Goal: Find specific page/section: Find specific page/section

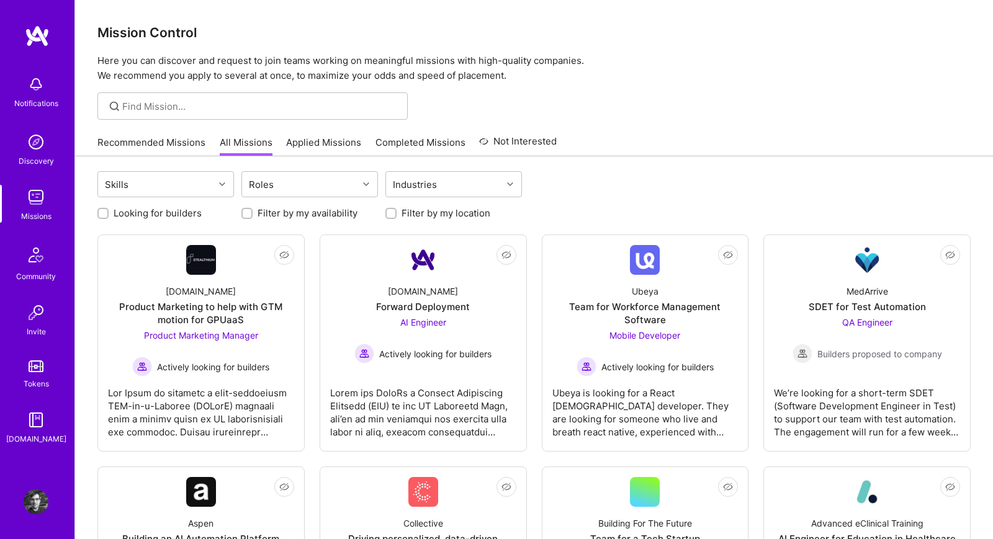
click at [186, 146] on link "Recommended Missions" at bounding box center [151, 146] width 108 height 20
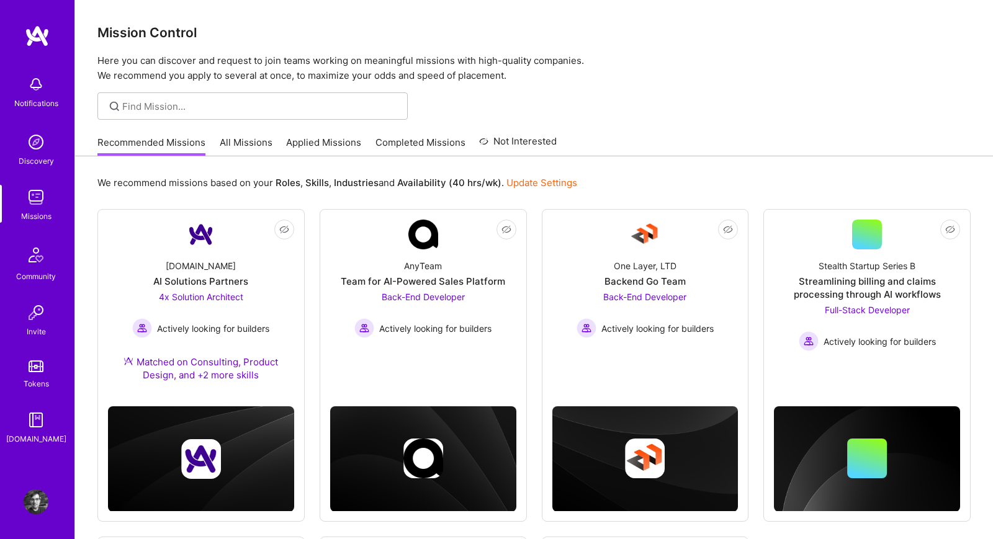
click at [238, 147] on link "All Missions" at bounding box center [246, 146] width 53 height 20
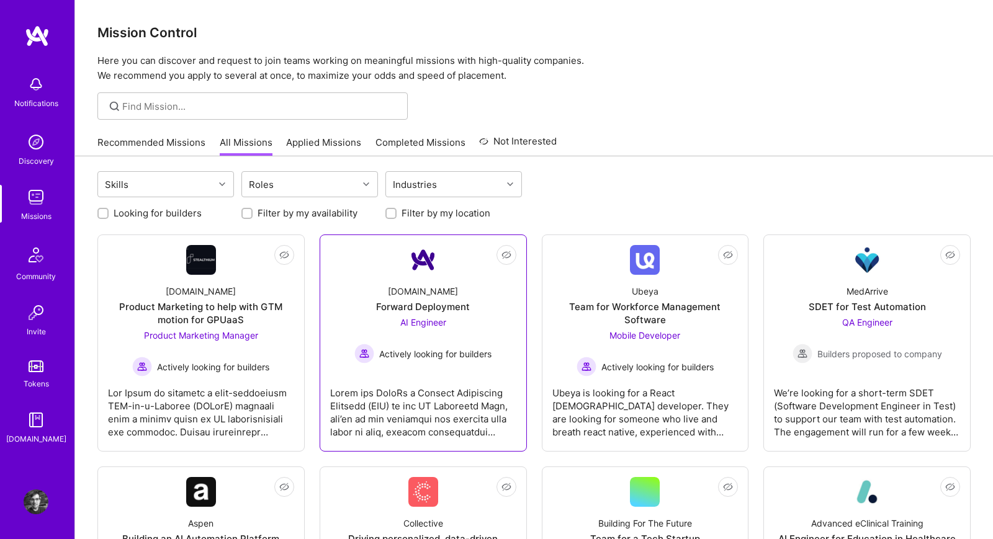
click at [377, 249] on link "Not Interested A.Team Forward Deployment AI Engineer Actively looking for build…" at bounding box center [423, 343] width 186 height 196
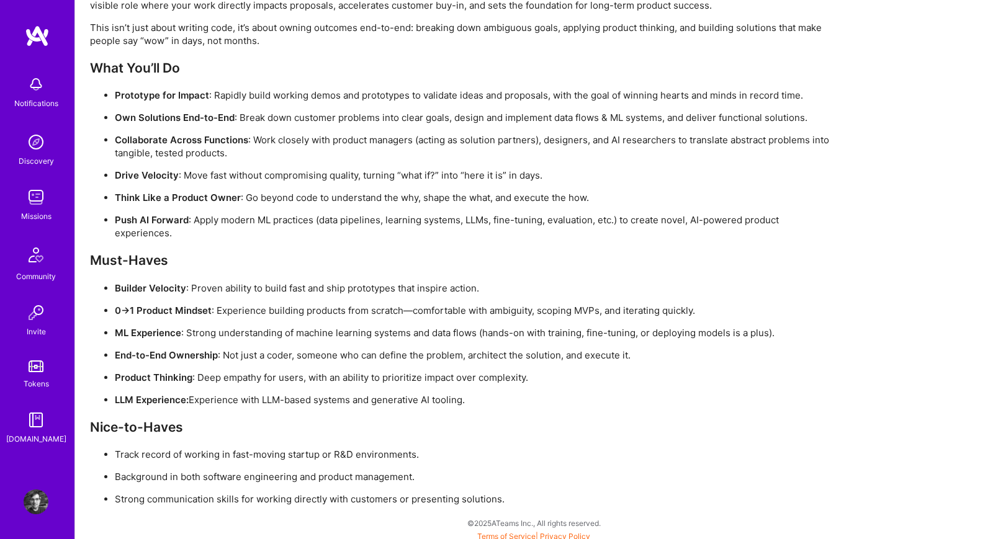
scroll to position [922, 0]
